Goal: Transaction & Acquisition: Obtain resource

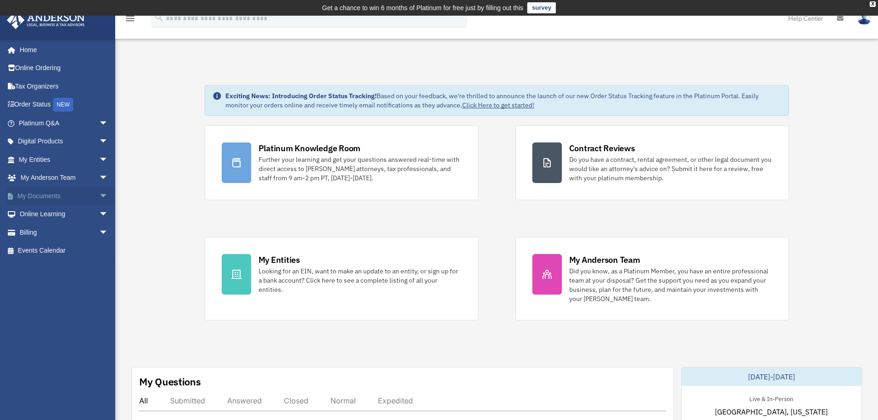
click at [80, 193] on link "My Documents arrow_drop_down" at bounding box center [64, 196] width 116 height 18
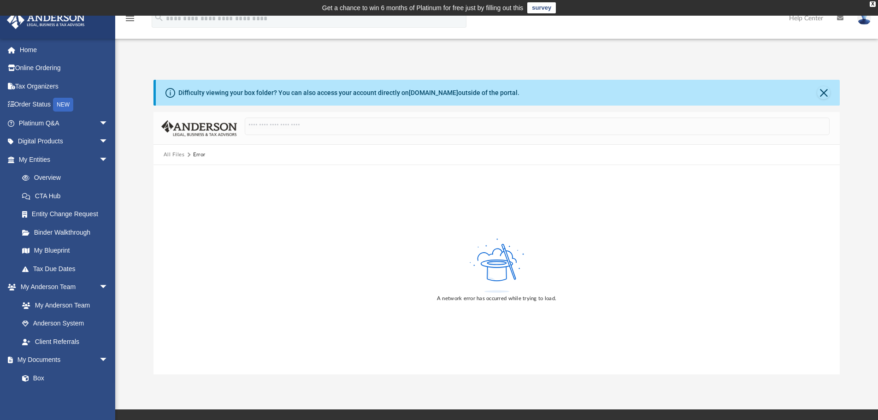
click at [177, 154] on button "All Files" at bounding box center [174, 155] width 21 height 8
click at [54, 121] on link "Platinum Q&A arrow_drop_down" at bounding box center [64, 123] width 116 height 18
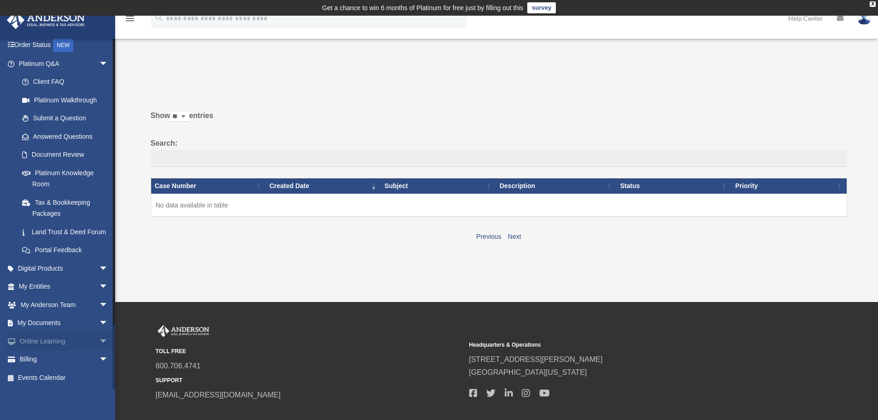
scroll to position [71, 0]
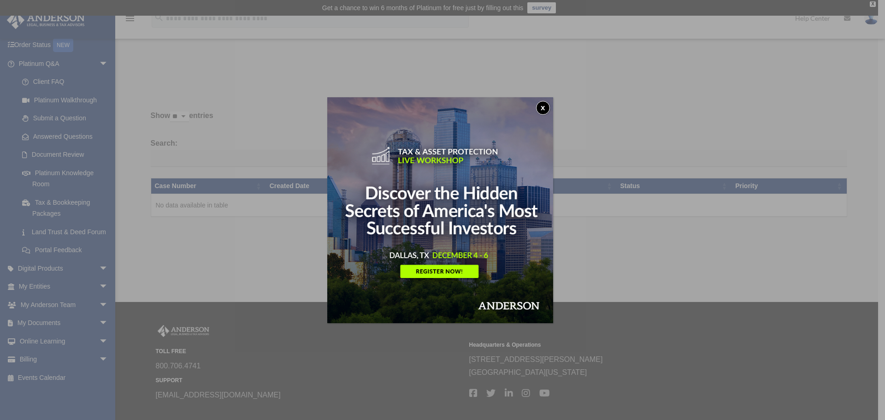
click at [542, 107] on button "x" at bounding box center [543, 108] width 14 height 14
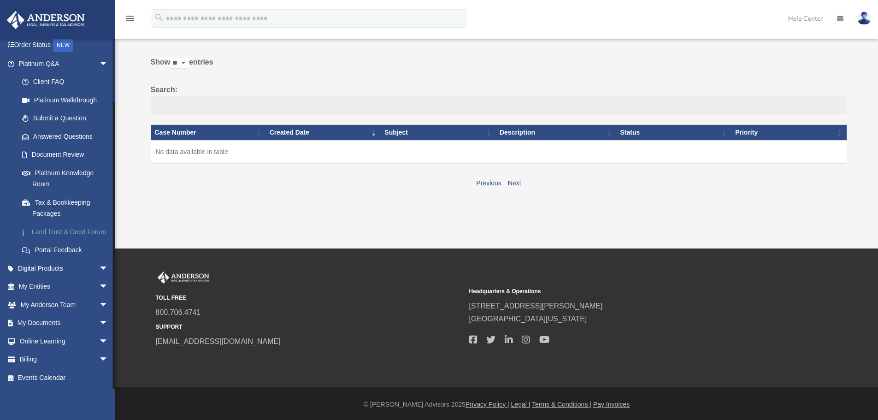
scroll to position [54, 0]
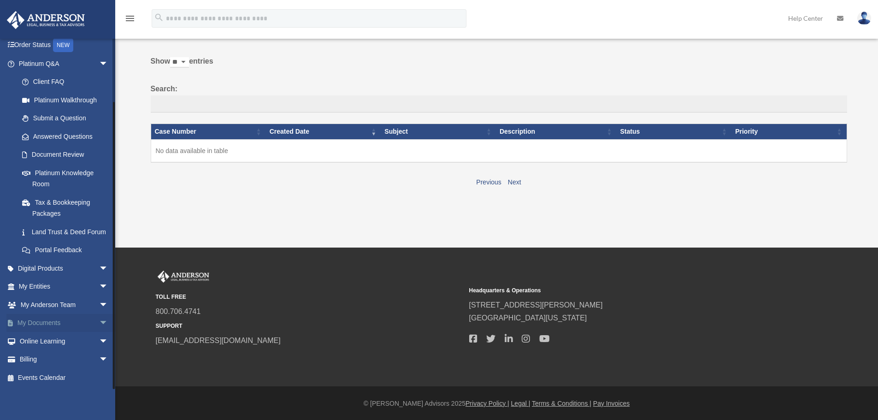
click at [99, 322] on span "arrow_drop_down" at bounding box center [108, 323] width 18 height 19
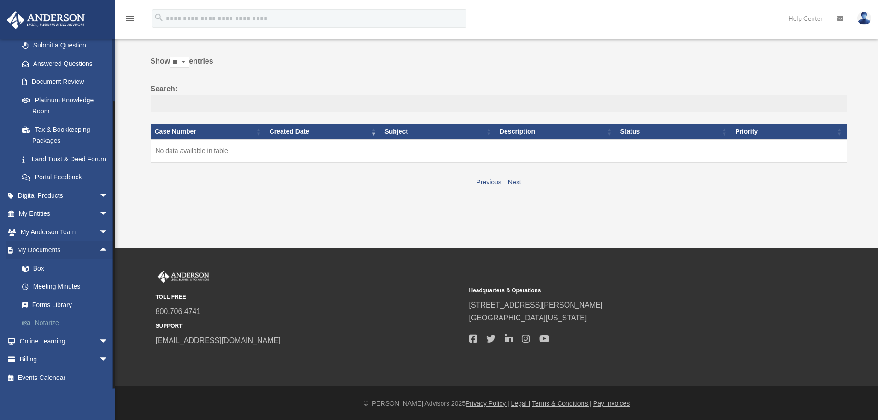
scroll to position [143, 0]
click at [76, 303] on link "Forms Library" at bounding box center [67, 305] width 109 height 18
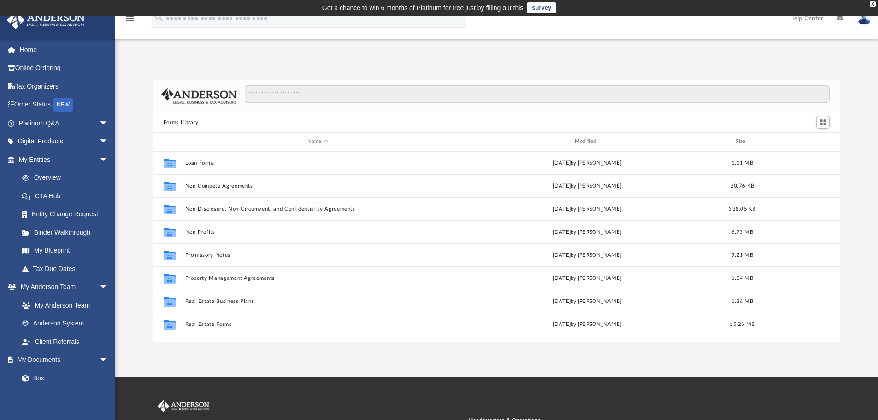
scroll to position [501, 0]
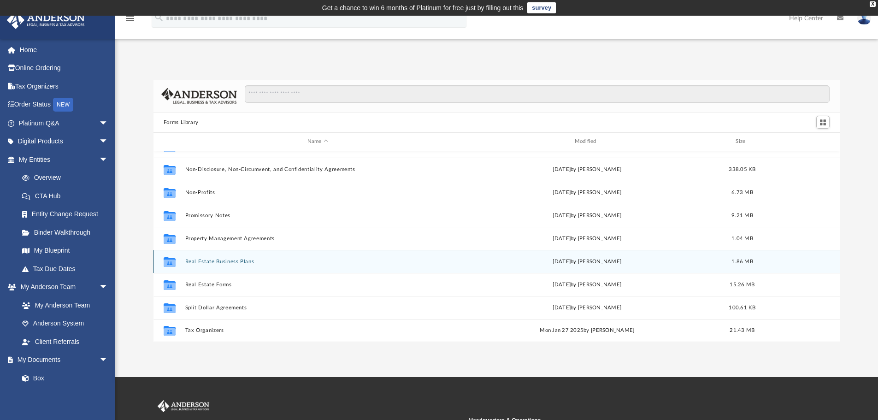
click at [243, 262] on button "Real Estate Business Plans" at bounding box center [318, 262] width 266 height 6
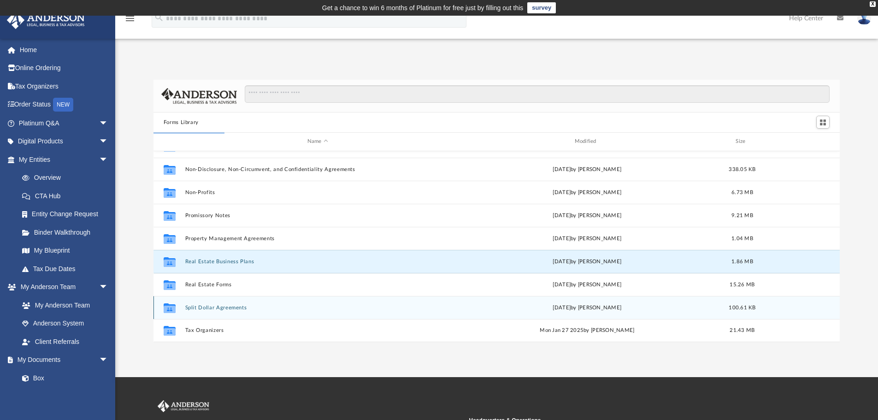
scroll to position [0, 0]
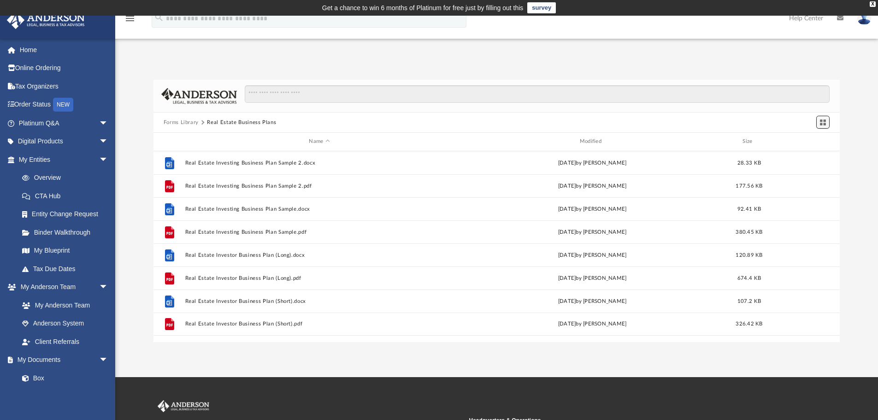
click at [819, 123] on button "Switch to Grid View" at bounding box center [823, 122] width 14 height 13
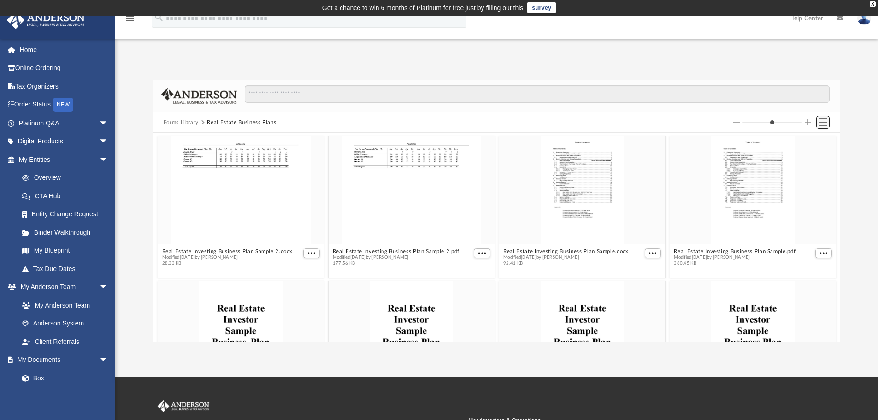
scroll to position [203, 680]
click at [820, 122] on span "Switch to List View" at bounding box center [823, 122] width 8 height 8
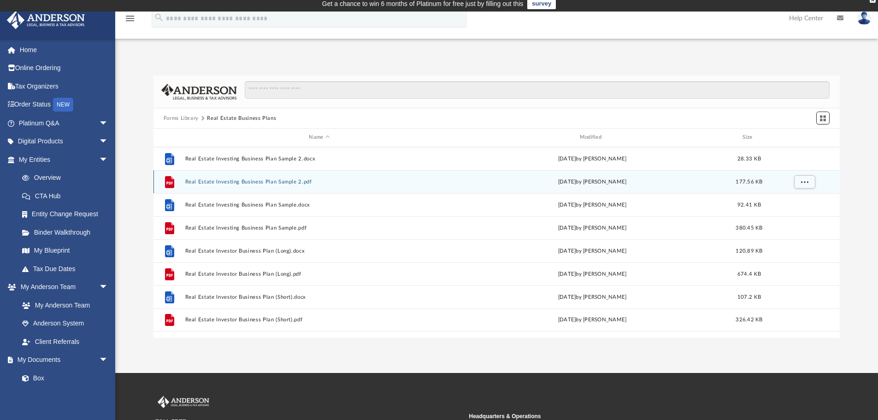
scroll to position [0, 0]
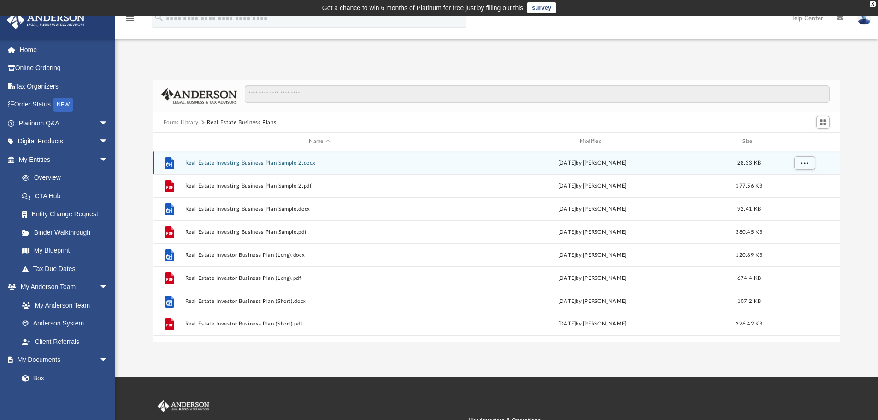
click at [279, 163] on button "Real Estate Investing Business Plan Sample 2.docx" at bounding box center [319, 163] width 269 height 6
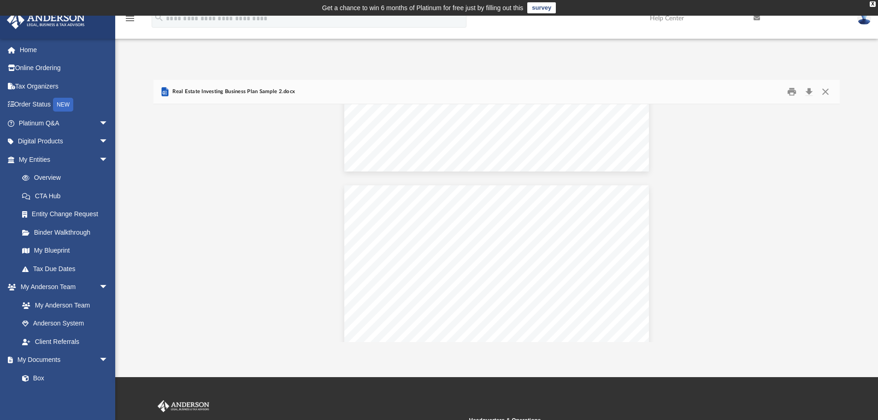
scroll to position [2007, 0]
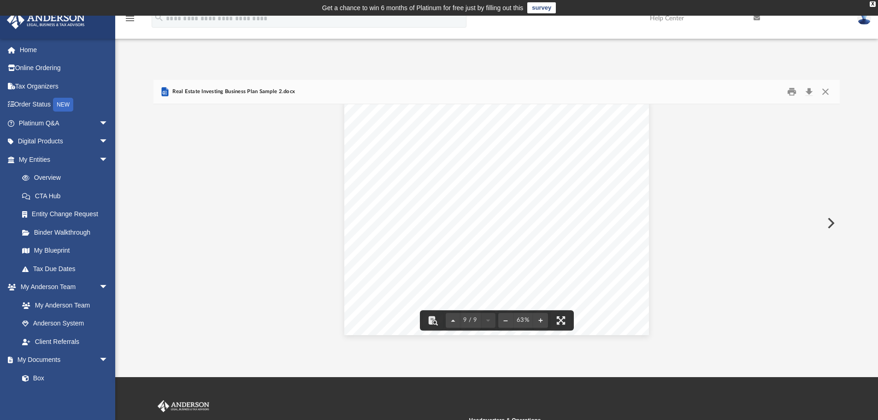
click at [723, 51] on div "App dvdnh25@gmail.com Sign Out dvdnh25@gmail.com Home Online Ordering Tax Organ…" at bounding box center [439, 196] width 878 height 291
click at [826, 92] on button "Close" at bounding box center [825, 92] width 17 height 14
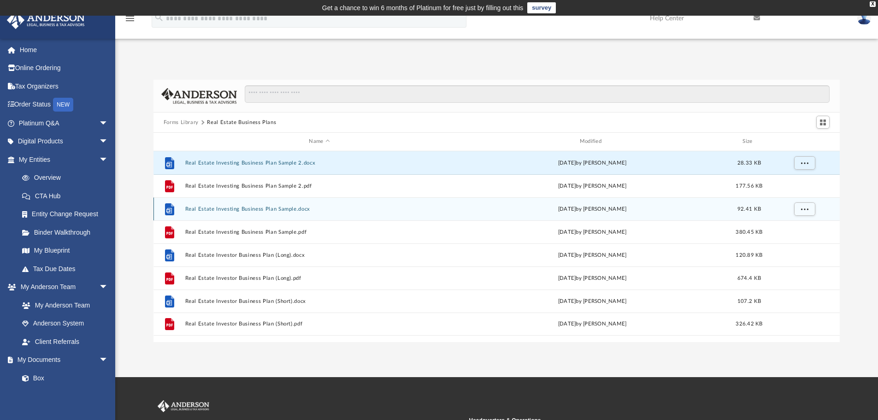
click at [290, 212] on button "Real Estate Investing Business Plan Sample.docx" at bounding box center [319, 209] width 269 height 6
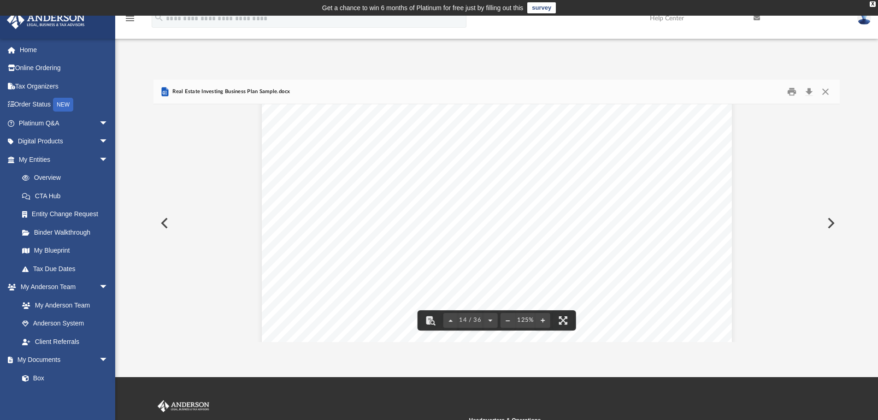
scroll to position [8145, 0]
click at [810, 92] on button "Download" at bounding box center [809, 92] width 17 height 14
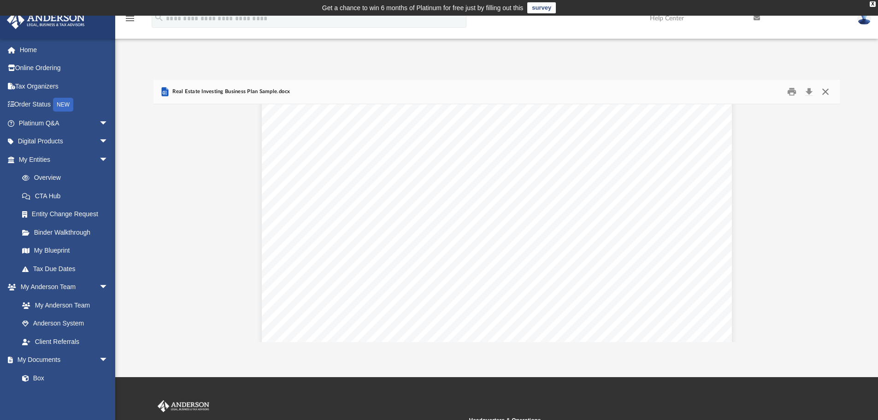
click at [824, 89] on button "Close" at bounding box center [825, 92] width 17 height 14
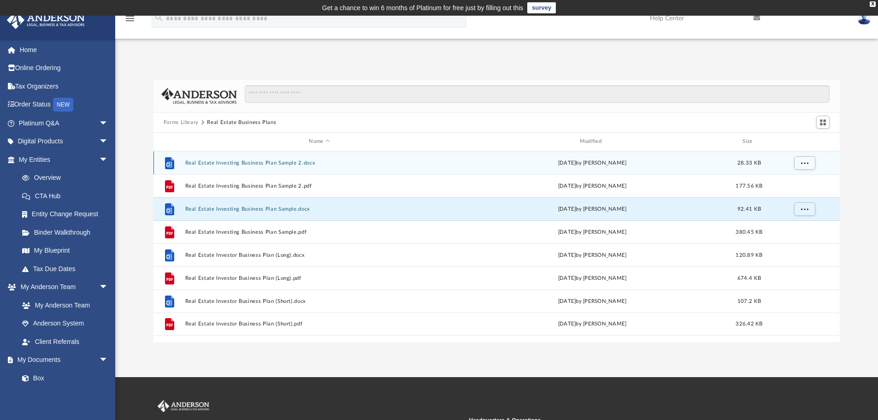
click at [314, 165] on button "Real Estate Investing Business Plan Sample 2.docx" at bounding box center [319, 163] width 269 height 6
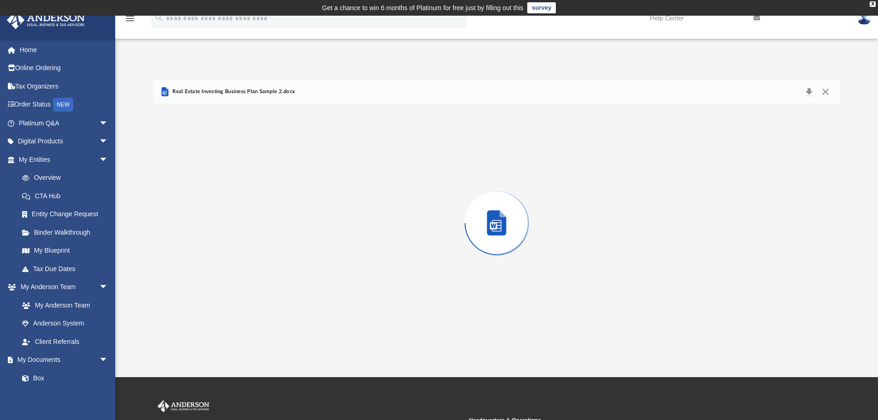
scroll to position [1995, 0]
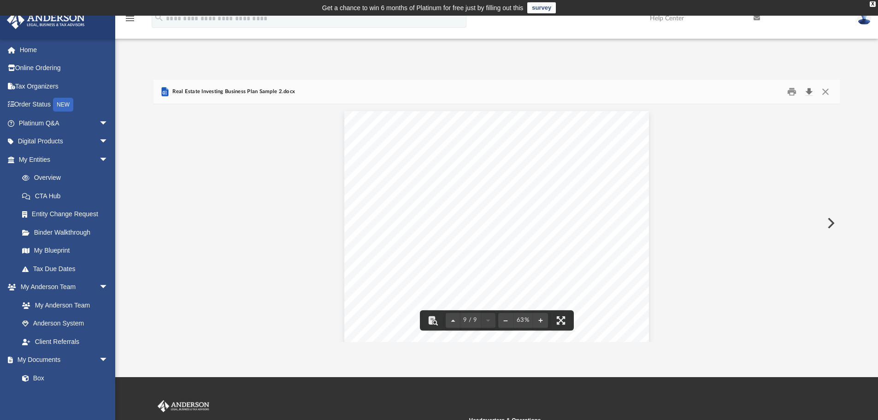
click at [806, 90] on button "Download" at bounding box center [809, 92] width 17 height 14
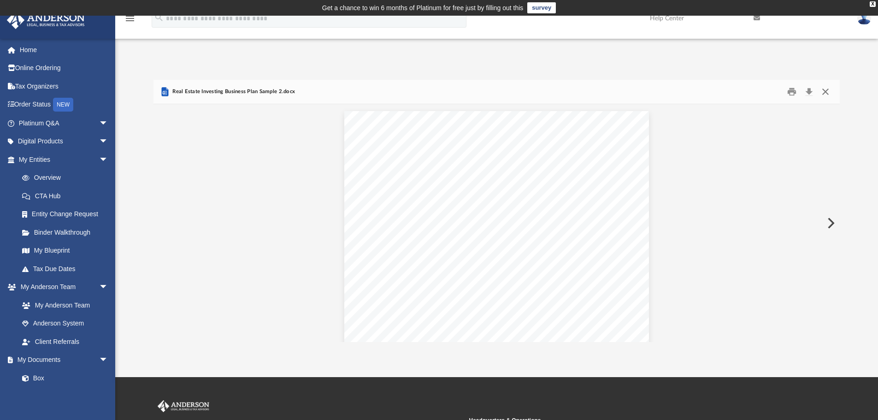
click at [828, 90] on button "Close" at bounding box center [825, 92] width 17 height 14
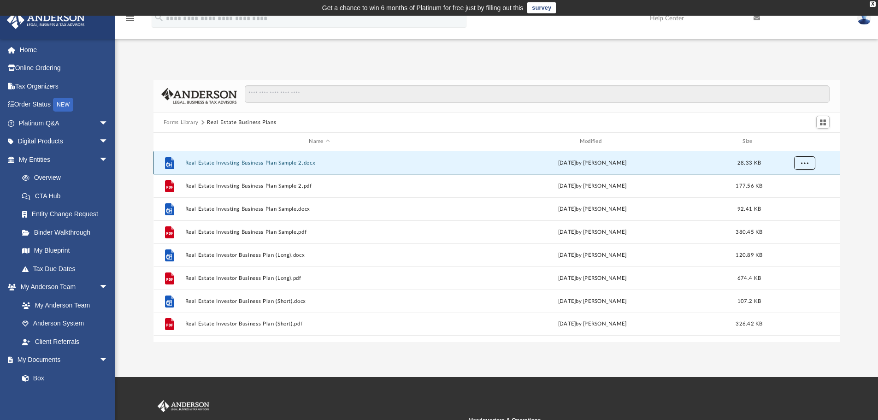
click at [814, 163] on button "More options" at bounding box center [804, 163] width 21 height 14
click at [844, 160] on div "Forms Library Real Estate Business Plans Name Modified Size File Real Estate In…" at bounding box center [496, 211] width 763 height 262
click at [849, 161] on div "Forms Library Real Estate Business Plans Name Modified Size File Real Estate In…" at bounding box center [496, 211] width 763 height 262
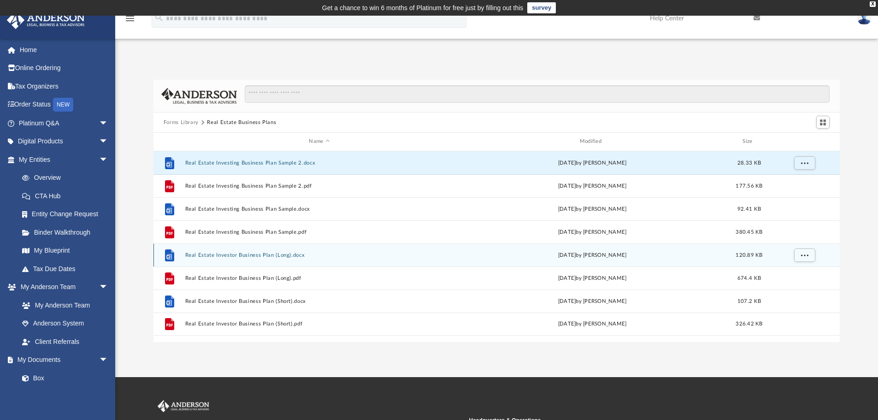
click at [717, 257] on div "Wed Oct 5 2022 by Mary Acree" at bounding box center [592, 255] width 269 height 8
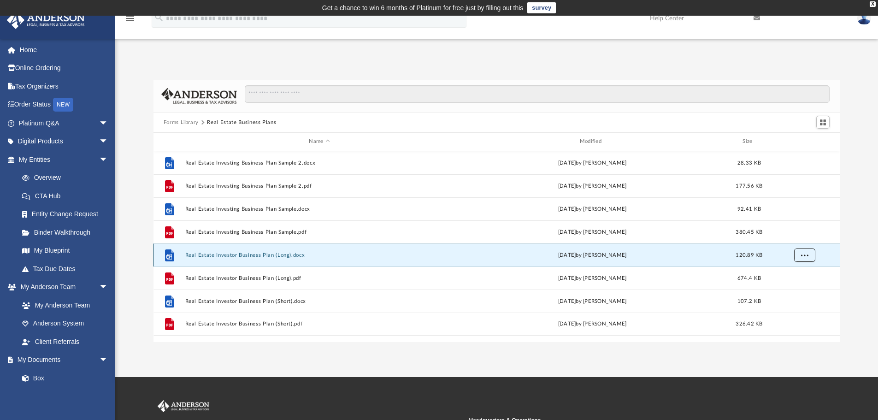
click at [797, 256] on button "More options" at bounding box center [804, 255] width 21 height 14
click at [799, 289] on li "Download" at bounding box center [796, 289] width 27 height 10
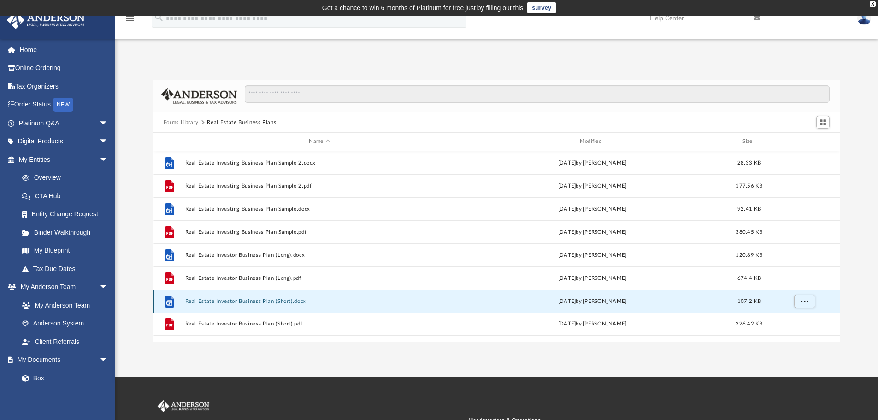
click at [270, 302] on button "Real Estate Investor Business Plan (Short).docx" at bounding box center [319, 301] width 269 height 6
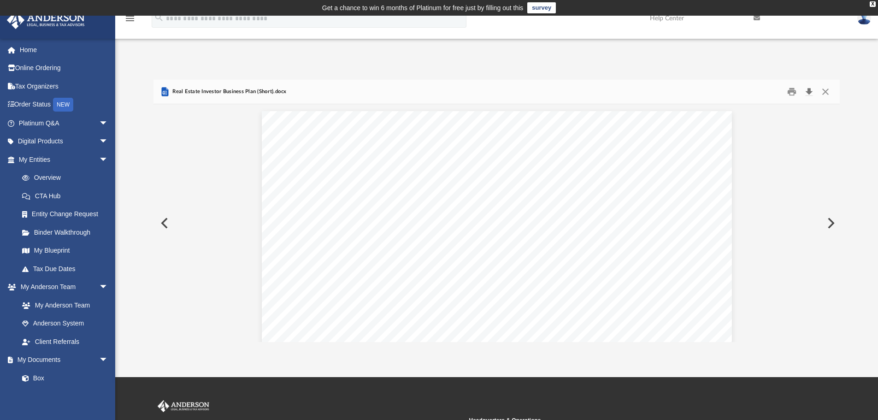
click at [813, 89] on button "Download" at bounding box center [809, 92] width 17 height 14
click at [827, 92] on button "Close" at bounding box center [825, 92] width 17 height 14
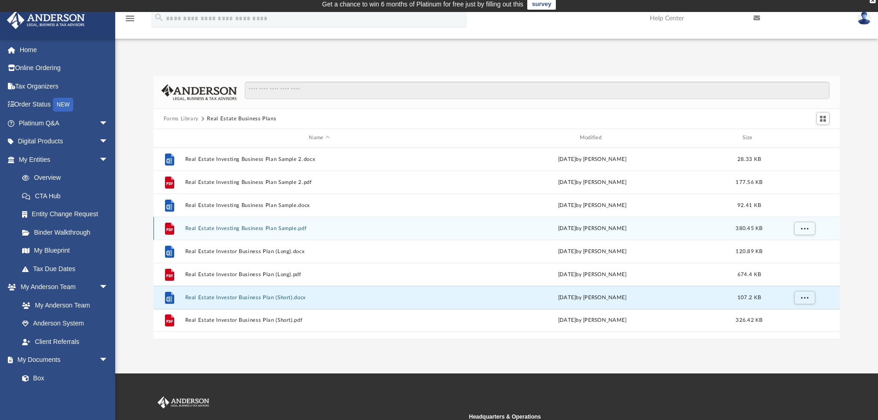
scroll to position [0, 0]
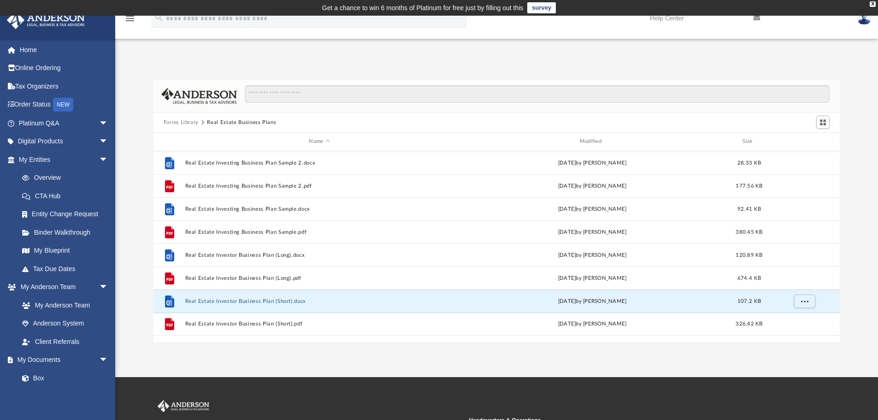
click at [181, 124] on button "Forms Library" at bounding box center [181, 122] width 35 height 8
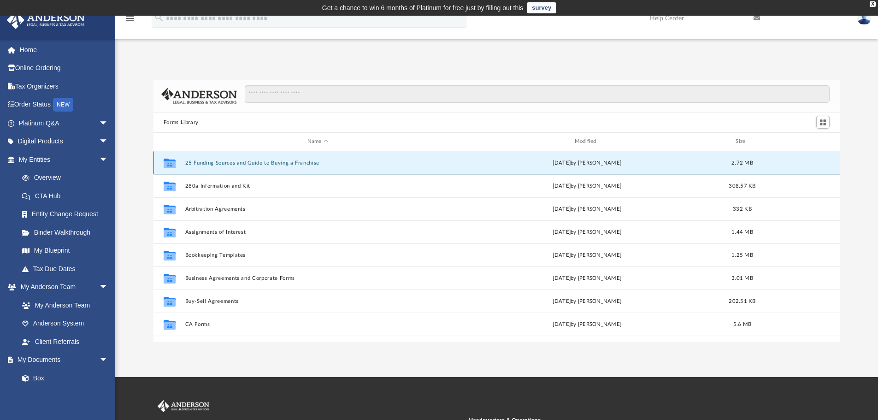
click at [258, 163] on button "25 Funding Sources and Guide to Buying a Franchise" at bounding box center [318, 163] width 266 height 6
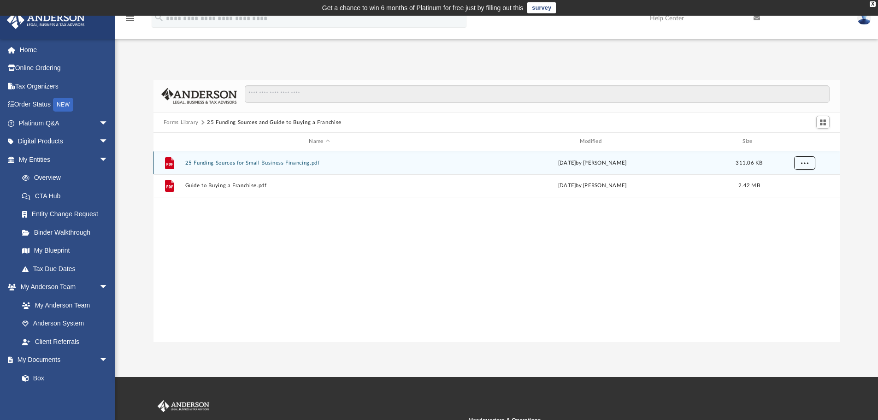
click at [804, 163] on span "More options" at bounding box center [804, 162] width 7 height 5
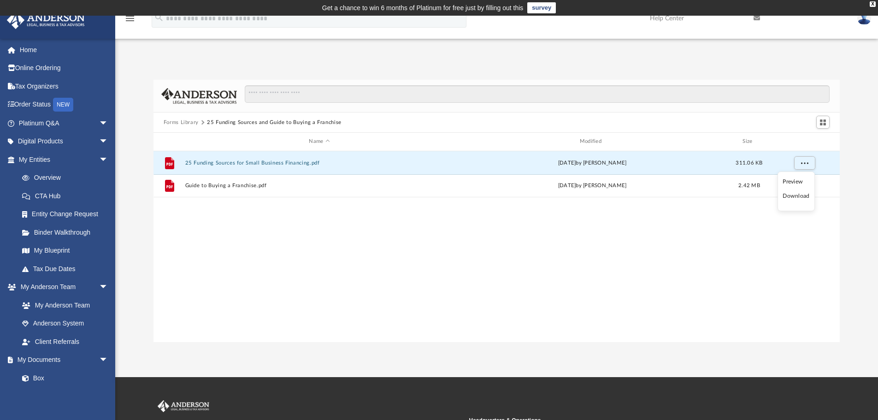
click at [804, 196] on li "Download" at bounding box center [796, 196] width 27 height 10
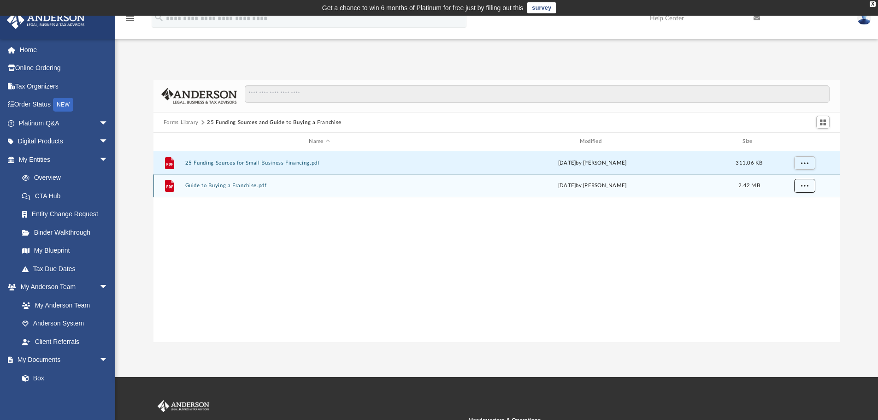
click at [804, 185] on span "More options" at bounding box center [804, 185] width 7 height 5
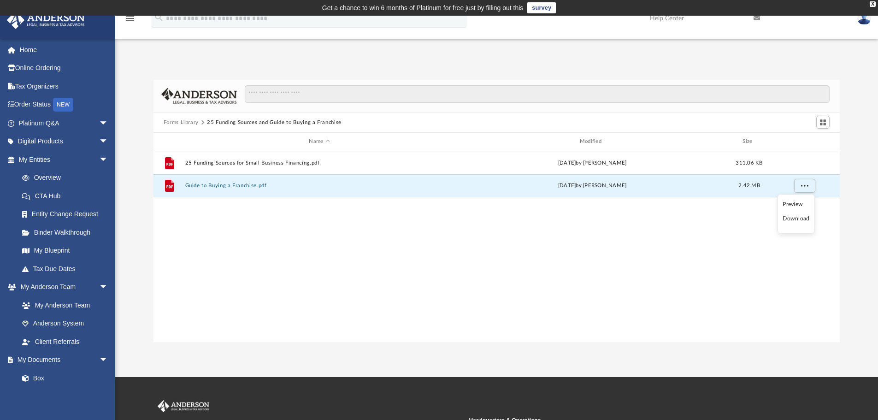
click at [806, 217] on li "Download" at bounding box center [796, 219] width 27 height 10
click at [191, 121] on button "Forms Library" at bounding box center [181, 122] width 35 height 8
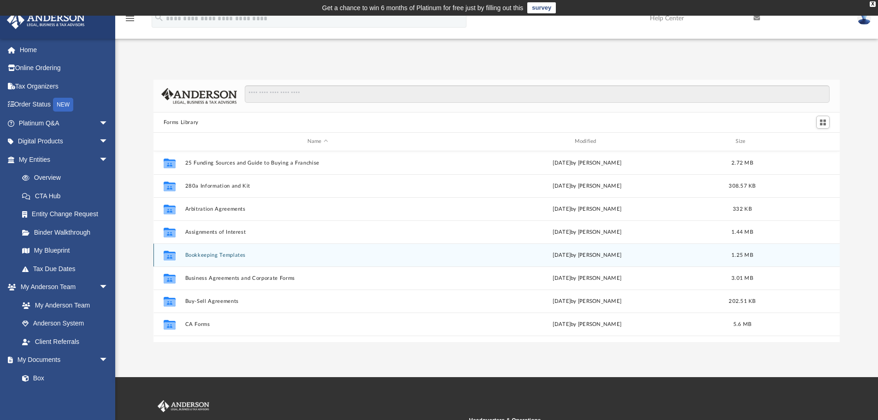
click at [237, 255] on button "Bookkeeping Templates" at bounding box center [318, 255] width 266 height 6
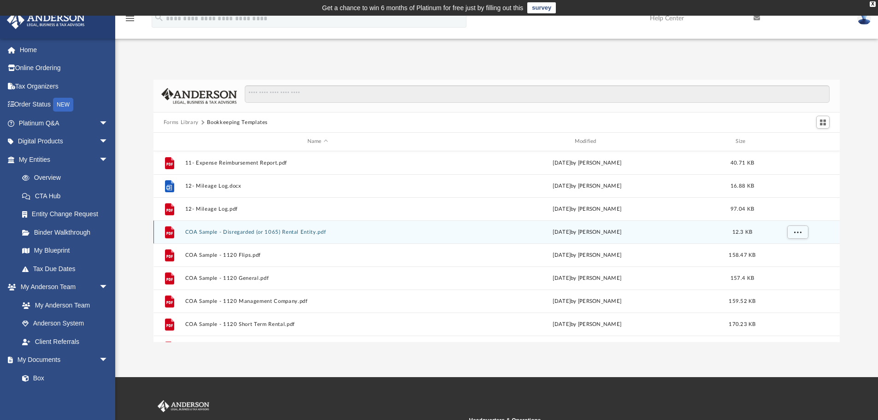
click at [348, 225] on div "File COA Sample - Disregarded (or 1065) Rental Entity.pdf Mon Jan 30 2023 by Ma…" at bounding box center [497, 231] width 687 height 23
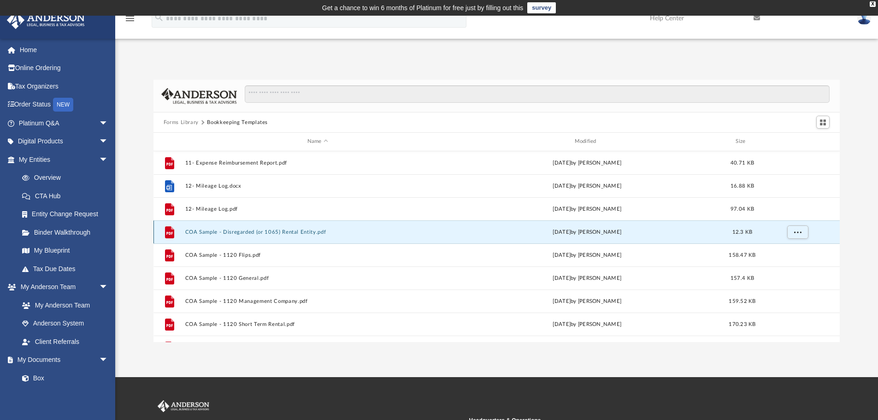
click at [337, 232] on button "COA Sample - Disregarded (or 1065) Rental Entity.pdf" at bounding box center [318, 232] width 266 height 6
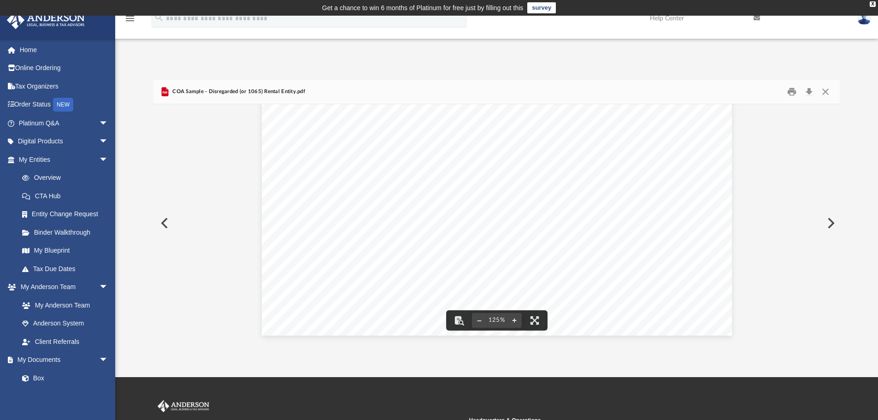
scroll to position [384, 0]
click at [814, 89] on button "Download" at bounding box center [809, 92] width 17 height 14
drag, startPoint x: 853, startPoint y: 80, endPoint x: 832, endPoint y: 87, distance: 22.2
click at [851, 80] on div "Forms Library Bookkeeping Templates Name Modified Size File 11- Expense Reimbur…" at bounding box center [496, 211] width 763 height 262
click at [830, 87] on button "Close" at bounding box center [825, 92] width 17 height 14
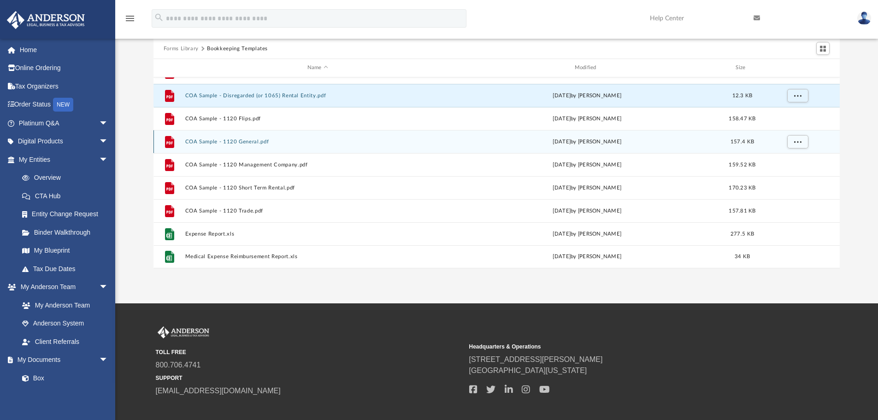
scroll to position [77, 0]
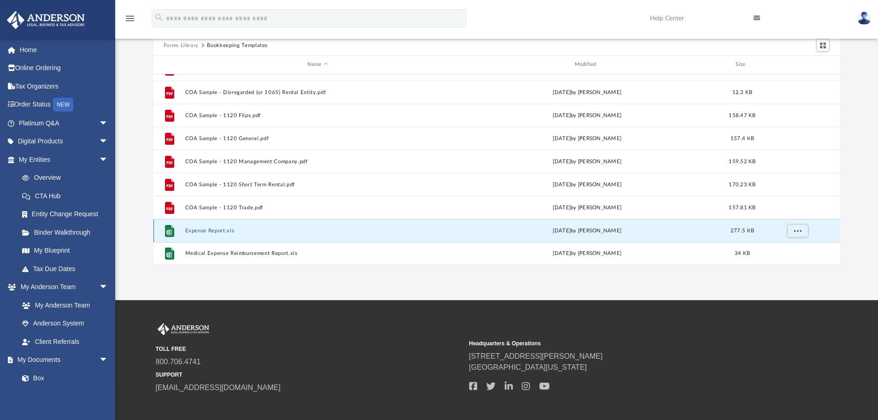
click at [299, 234] on button "Expense Report.xls" at bounding box center [318, 231] width 266 height 6
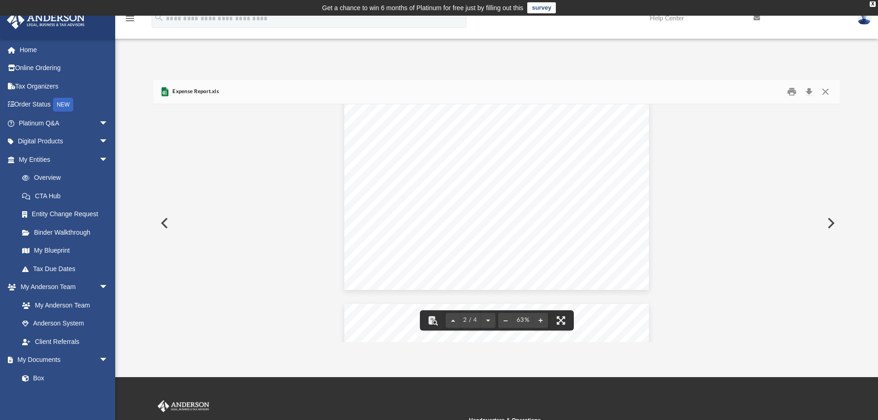
scroll to position [307, 0]
click at [810, 88] on button "Download" at bounding box center [809, 92] width 17 height 14
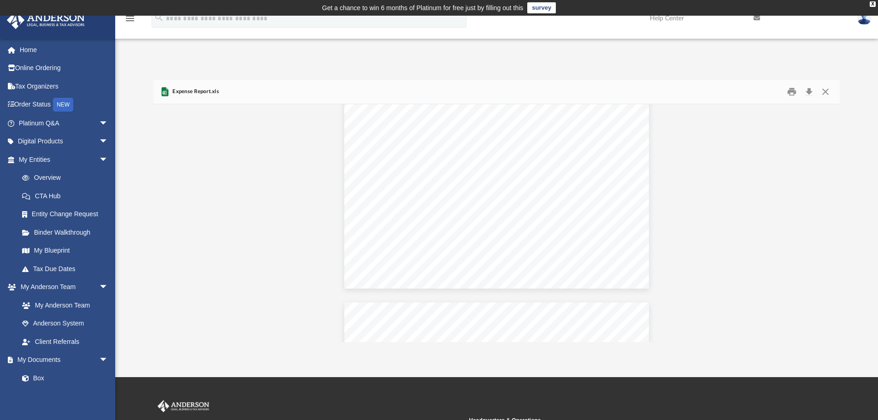
click at [857, 74] on div "Forms Library Bookkeeping Templates Name Modified Size File 12- Mileage Log.doc…" at bounding box center [496, 201] width 763 height 282
click at [827, 93] on button "Close" at bounding box center [825, 92] width 17 height 14
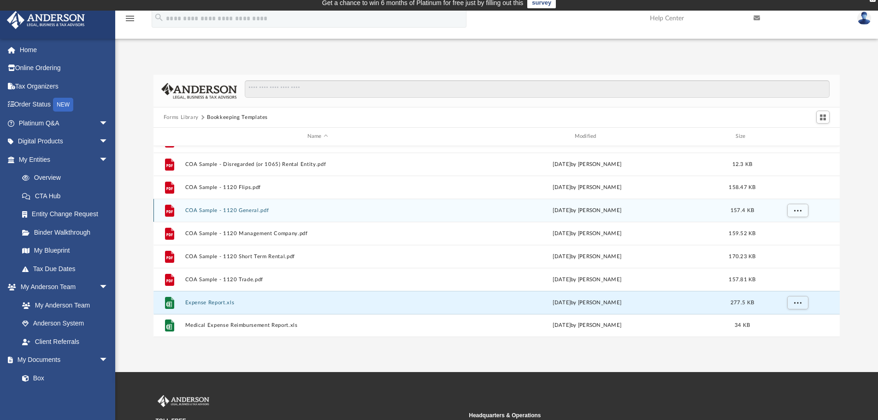
scroll to position [0, 0]
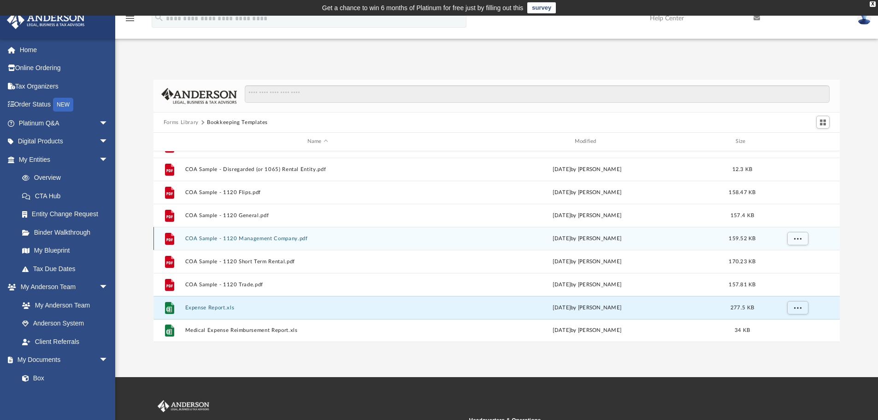
click at [337, 236] on button "COA Sample - 1120 Management Company.pdf" at bounding box center [318, 239] width 266 height 6
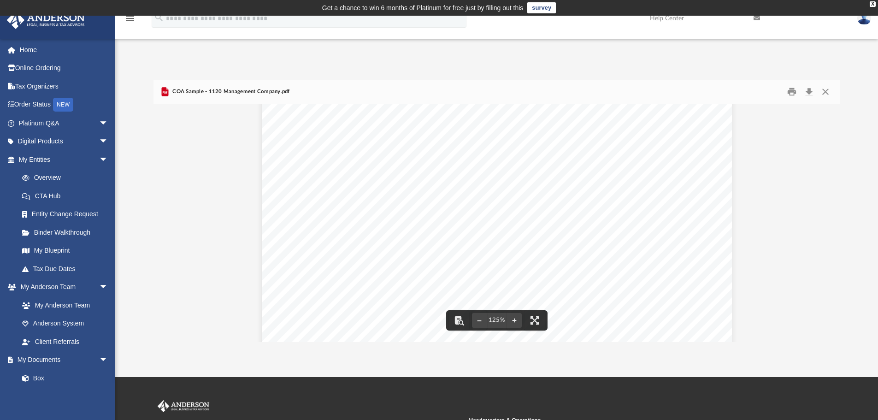
scroll to position [384, 0]
click at [813, 87] on button "Download" at bounding box center [809, 92] width 17 height 14
click at [838, 76] on div "Forms Library Bookkeeping Templates Name Modified Size File 12- Mileage Log.doc…" at bounding box center [496, 201] width 763 height 282
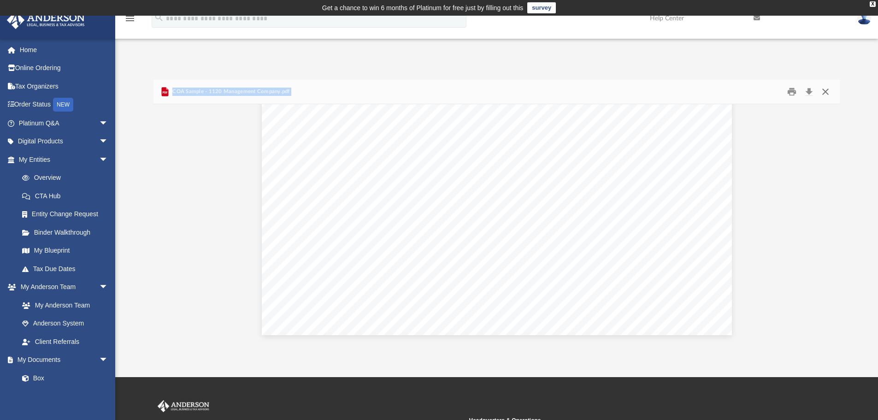
click at [822, 92] on button "Close" at bounding box center [825, 92] width 17 height 14
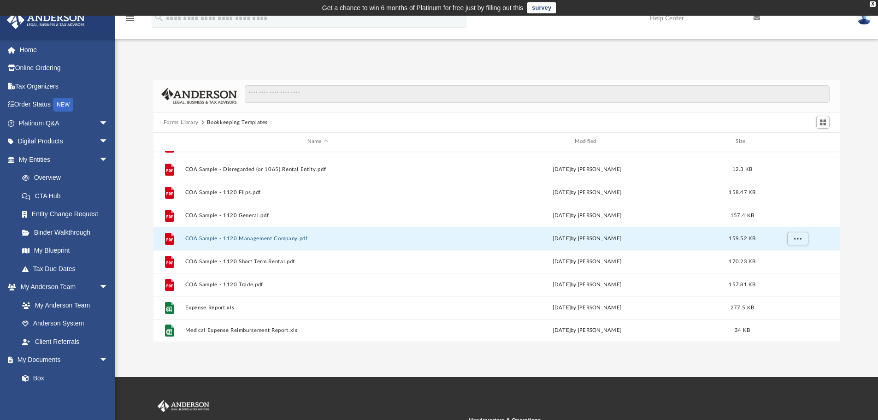
click at [266, 66] on div "Forms Library Bookkeeping Templates Name Modified Size File 12- Mileage Log.doc…" at bounding box center [496, 201] width 763 height 282
click at [178, 124] on button "Forms Library" at bounding box center [181, 122] width 35 height 8
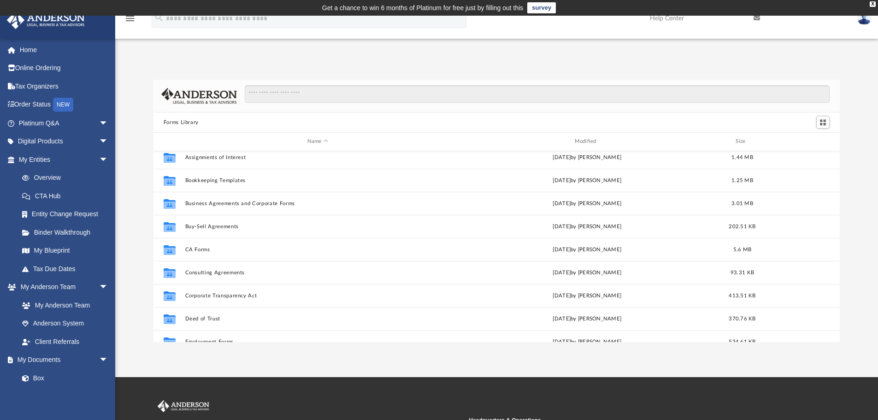
scroll to position [77, 0]
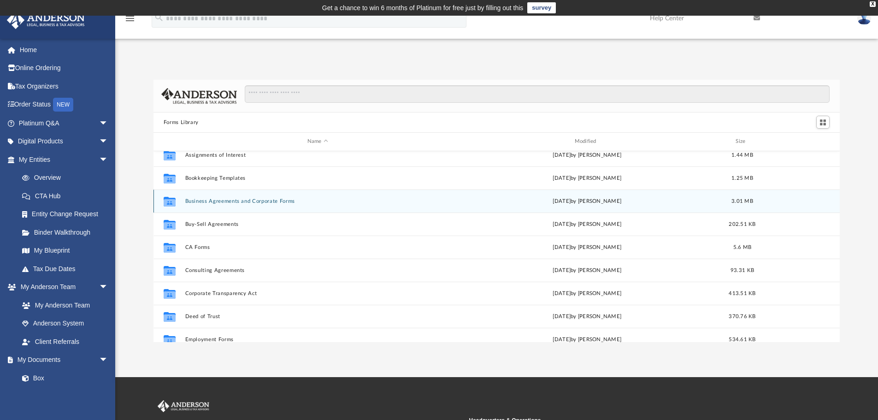
click at [252, 201] on button "Business Agreements and Corporate Forms" at bounding box center [318, 201] width 266 height 6
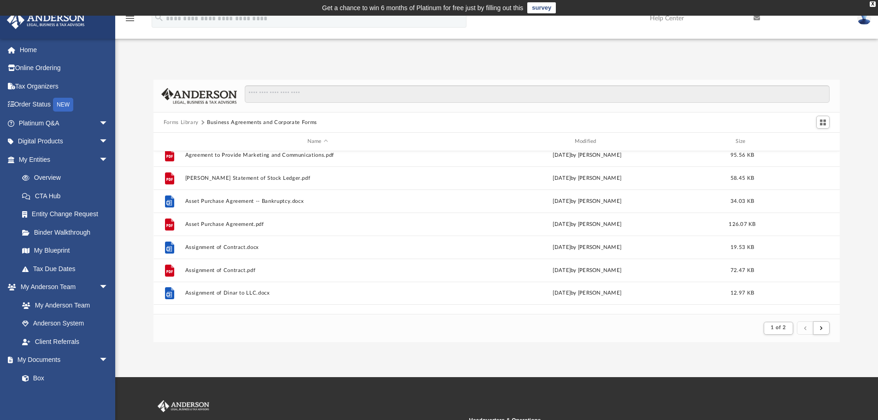
scroll to position [174, 680]
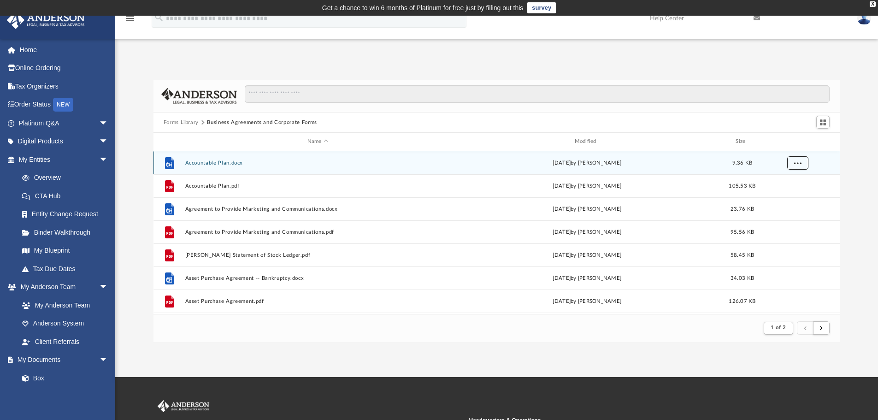
click at [803, 163] on button "More options" at bounding box center [797, 163] width 21 height 14
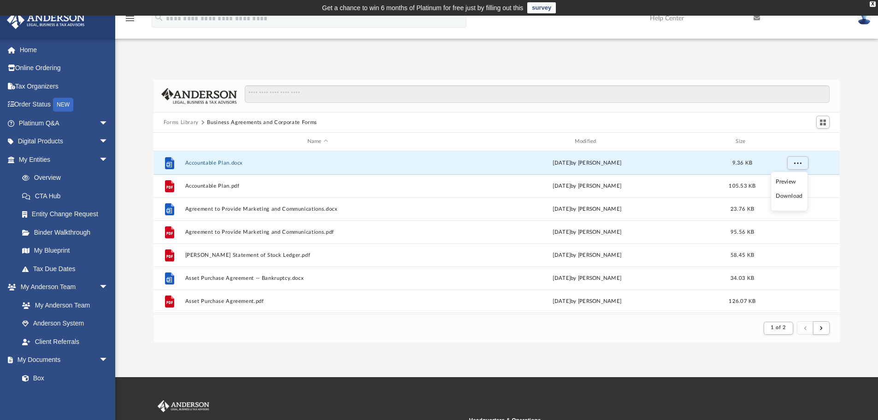
click at [795, 196] on li "Download" at bounding box center [789, 196] width 27 height 10
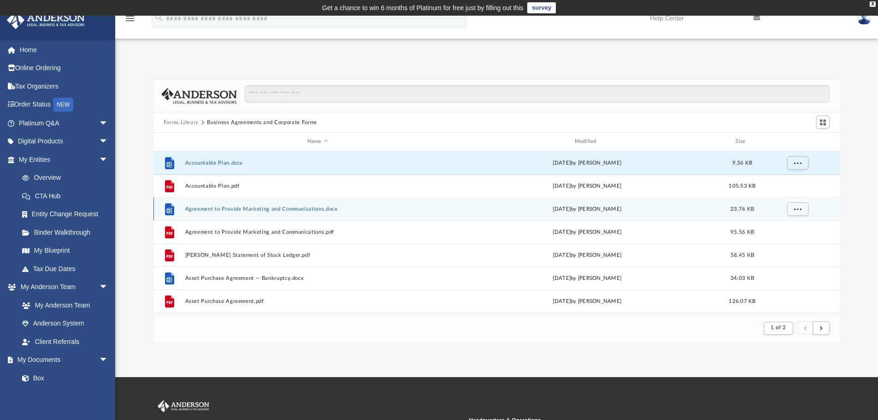
click at [351, 210] on button "Agreement to Provide Marketing and Communications.docx" at bounding box center [318, 209] width 266 height 6
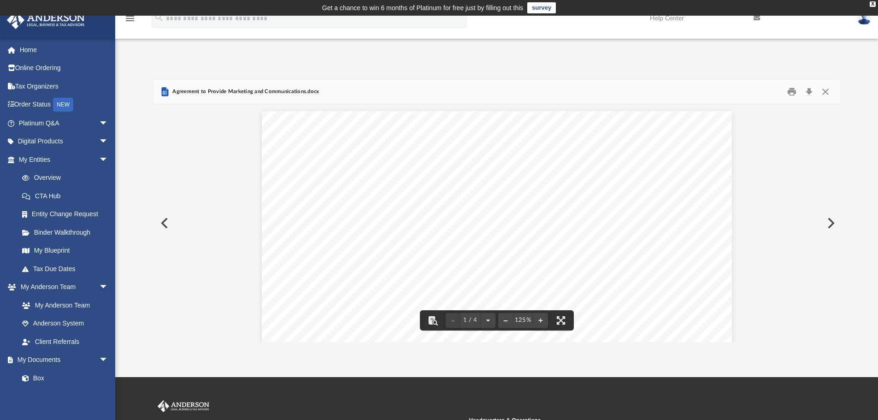
click at [464, 68] on div "Forms Library Business Agreements and Corporate Forms Name Modified Size File A…" at bounding box center [496, 201] width 763 height 282
click at [822, 91] on button "Close" at bounding box center [825, 92] width 17 height 14
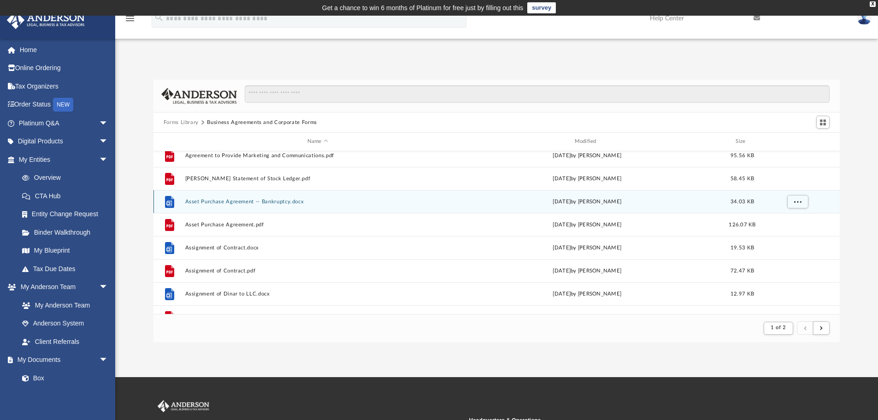
scroll to position [77, 0]
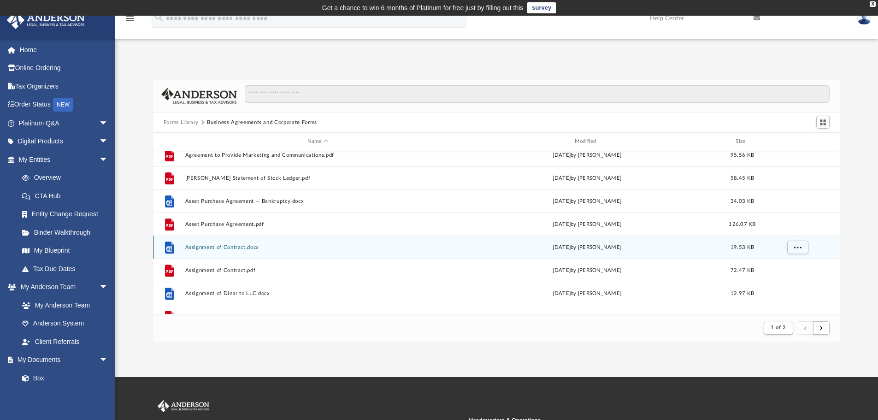
click at [290, 250] on button "Assignment of Contract.docx" at bounding box center [318, 247] width 266 height 6
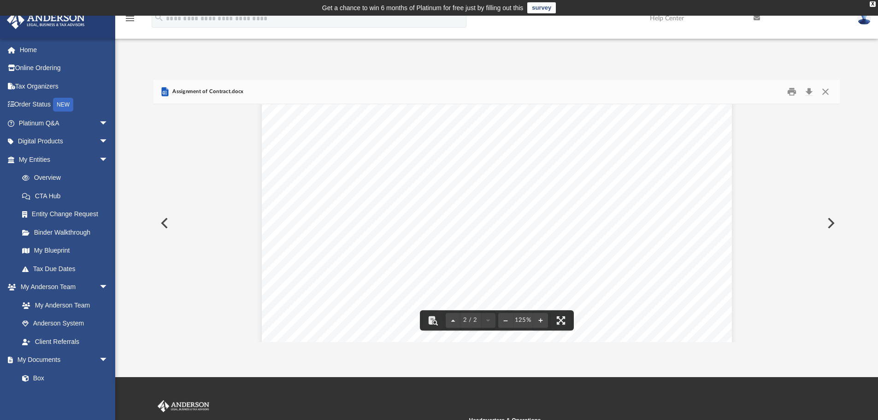
scroll to position [845, 0]
click at [819, 91] on button "Close" at bounding box center [825, 92] width 17 height 14
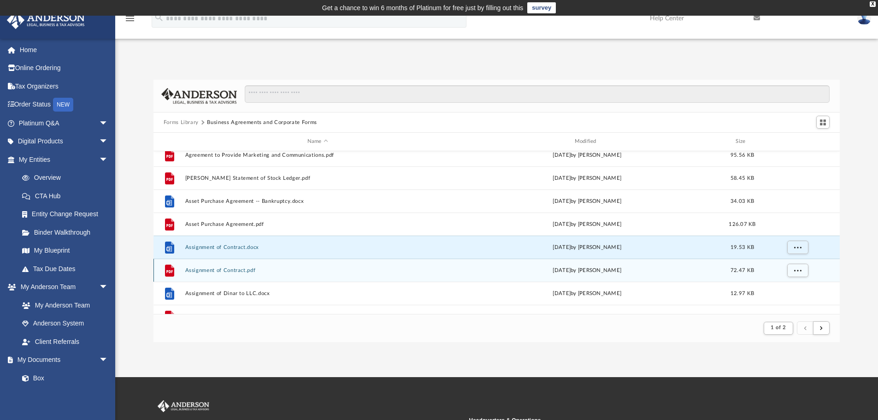
scroll to position [154, 0]
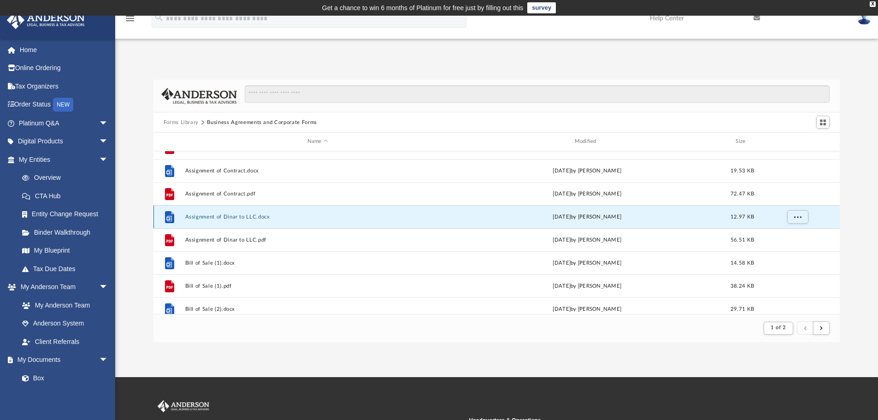
click at [333, 215] on button "Assignment of Dinar to LLC.docx" at bounding box center [318, 217] width 266 height 6
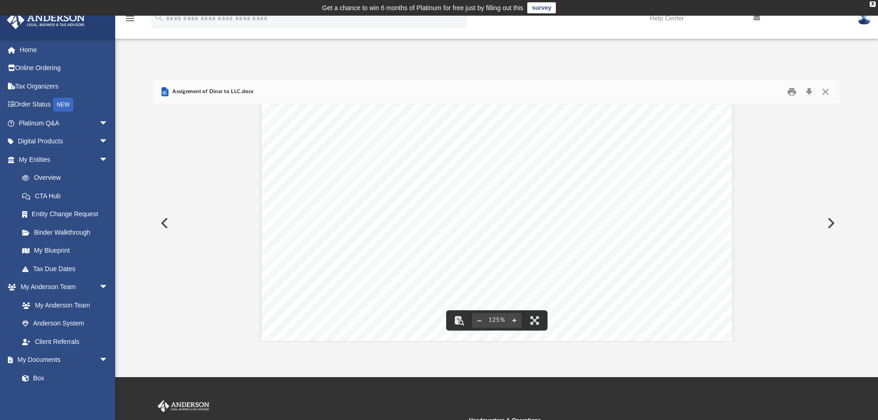
scroll to position [384, 0]
click at [822, 91] on button "Close" at bounding box center [825, 92] width 17 height 14
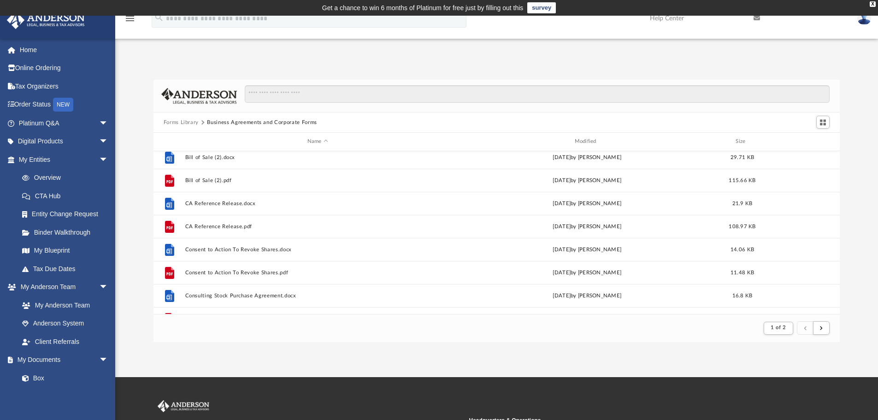
scroll to position [307, 0]
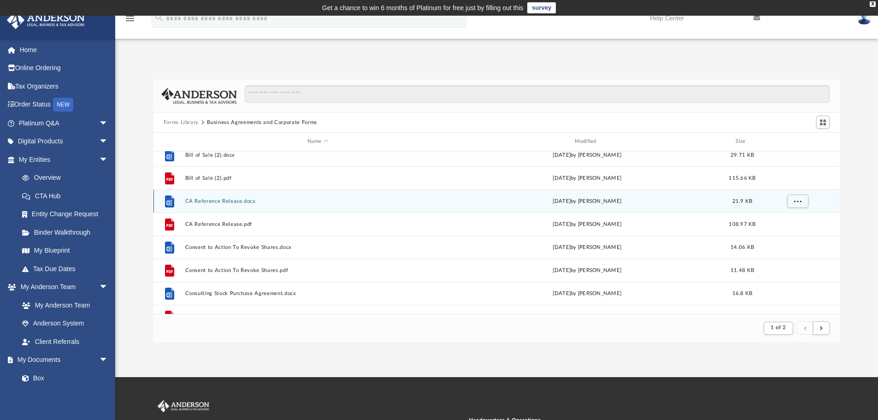
click at [284, 201] on button "CA Reference Release.docx" at bounding box center [318, 201] width 266 height 6
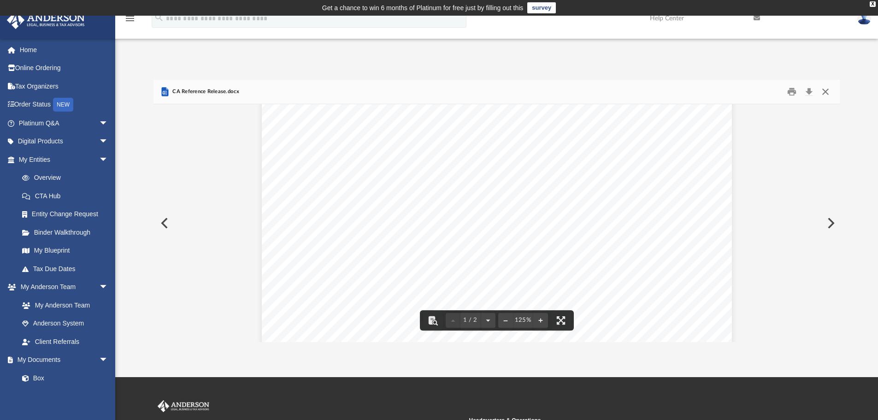
click at [830, 89] on button "Close" at bounding box center [825, 92] width 17 height 14
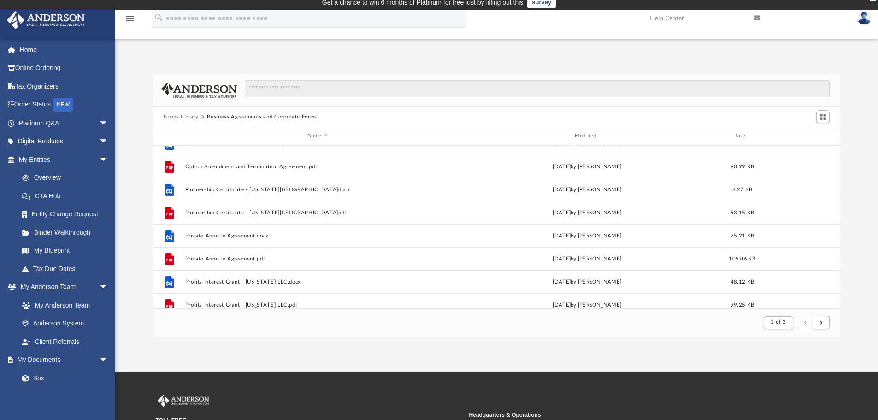
scroll to position [0, 0]
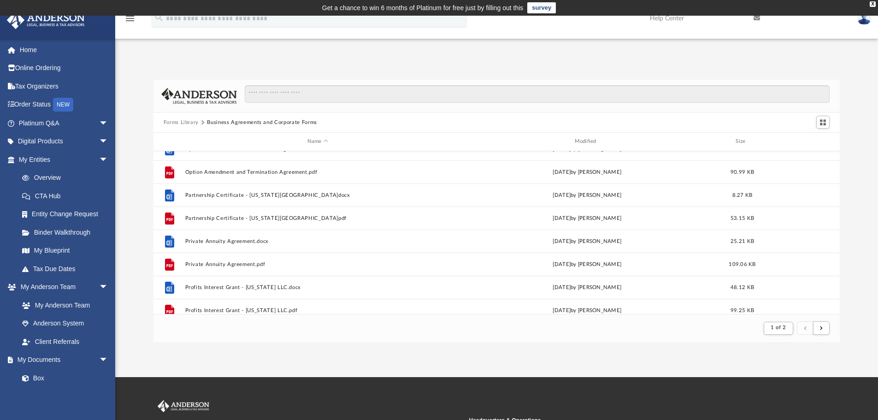
click at [189, 121] on button "Forms Library" at bounding box center [181, 122] width 35 height 8
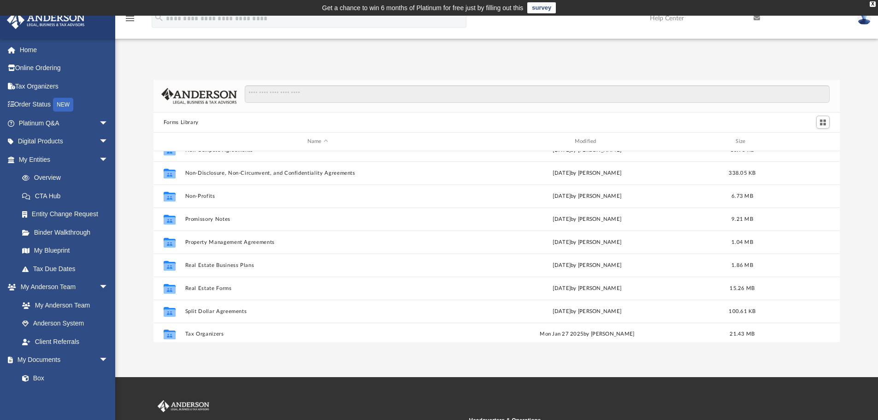
scroll to position [501, 0]
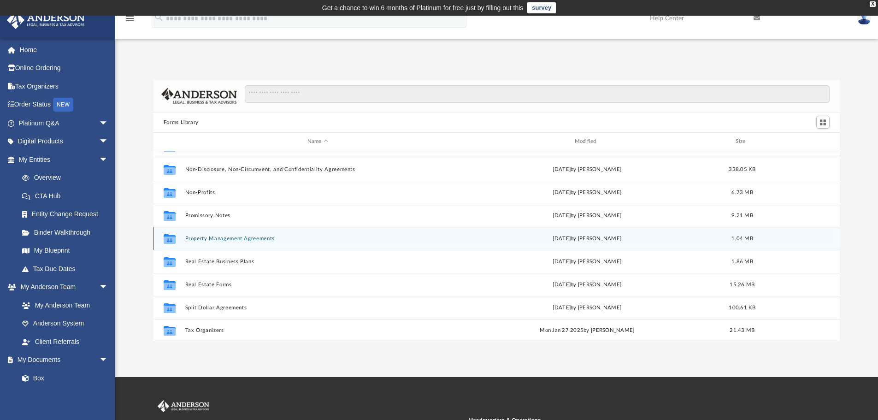
click at [282, 238] on button "Property Management Agreements" at bounding box center [318, 239] width 266 height 6
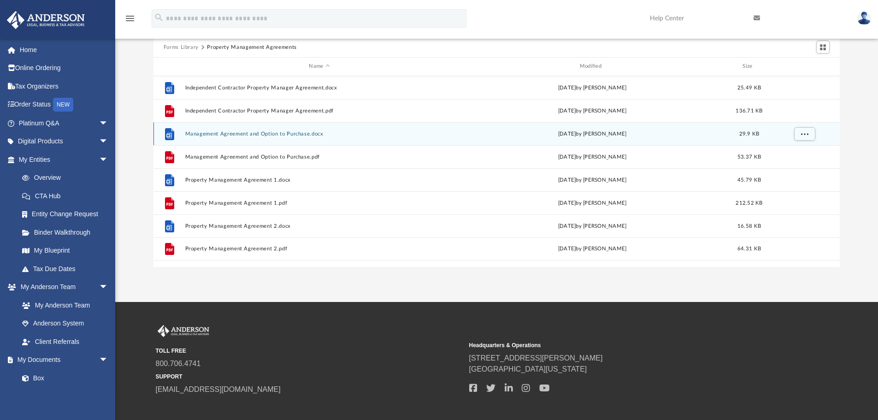
scroll to position [77, 0]
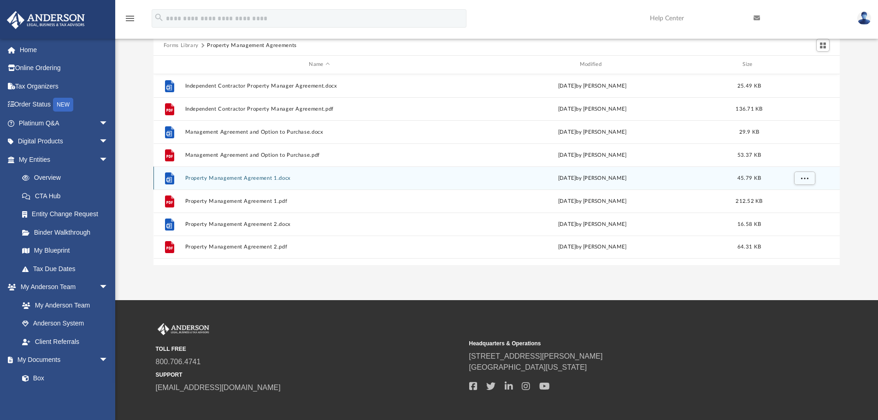
click at [298, 177] on button "Property Management Agreement 1.docx" at bounding box center [319, 178] width 269 height 6
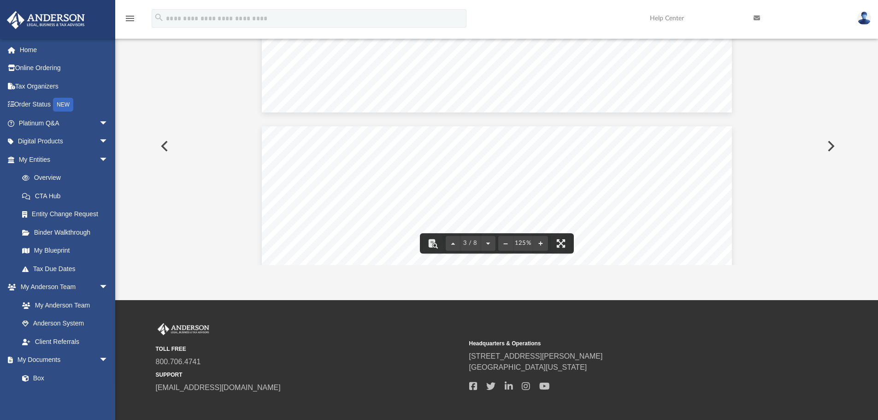
scroll to position [1460, 0]
click at [868, 122] on div "Forms Library Property Management Agreements Name Modified Size File Independen…" at bounding box center [496, 134] width 763 height 262
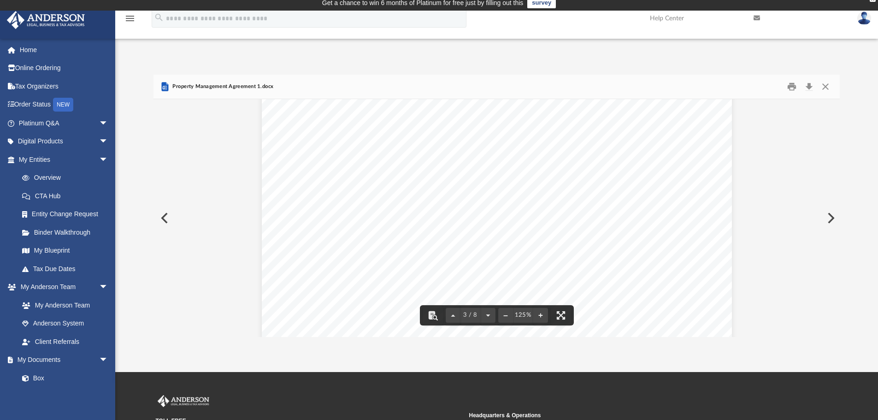
scroll to position [0, 0]
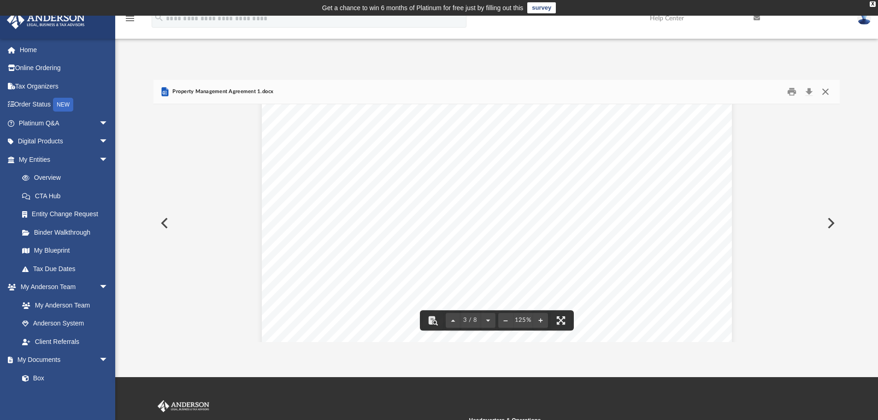
click at [827, 91] on button "Close" at bounding box center [825, 92] width 17 height 14
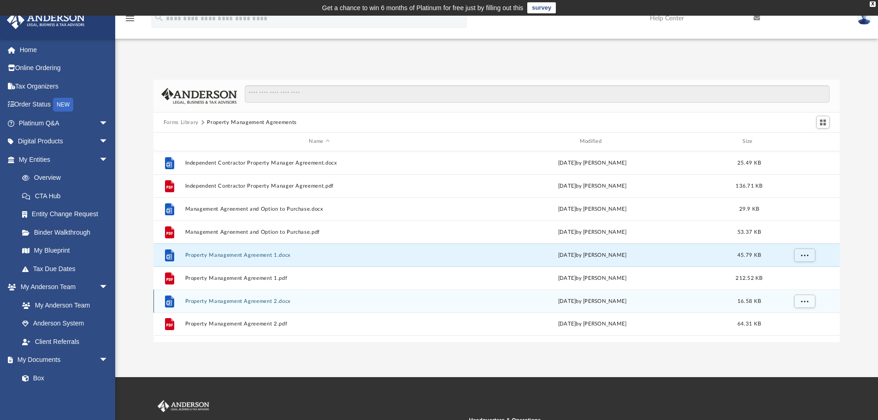
click at [277, 304] on button "Property Management Agreement 2.docx" at bounding box center [319, 301] width 269 height 6
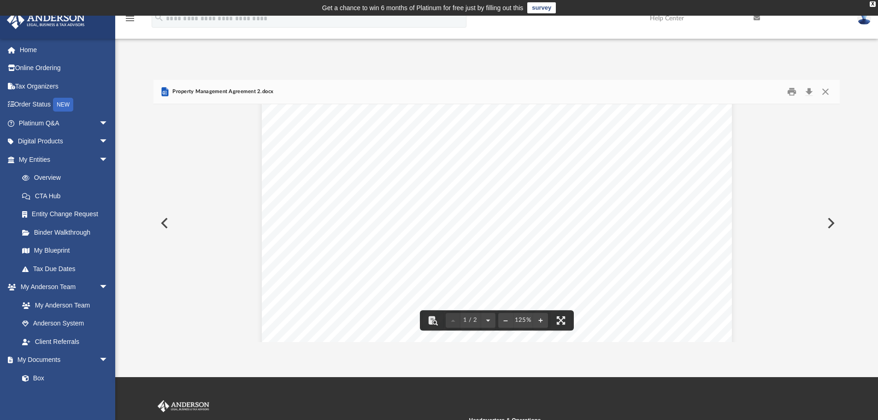
scroll to position [154, 0]
